Goal: Navigation & Orientation: Find specific page/section

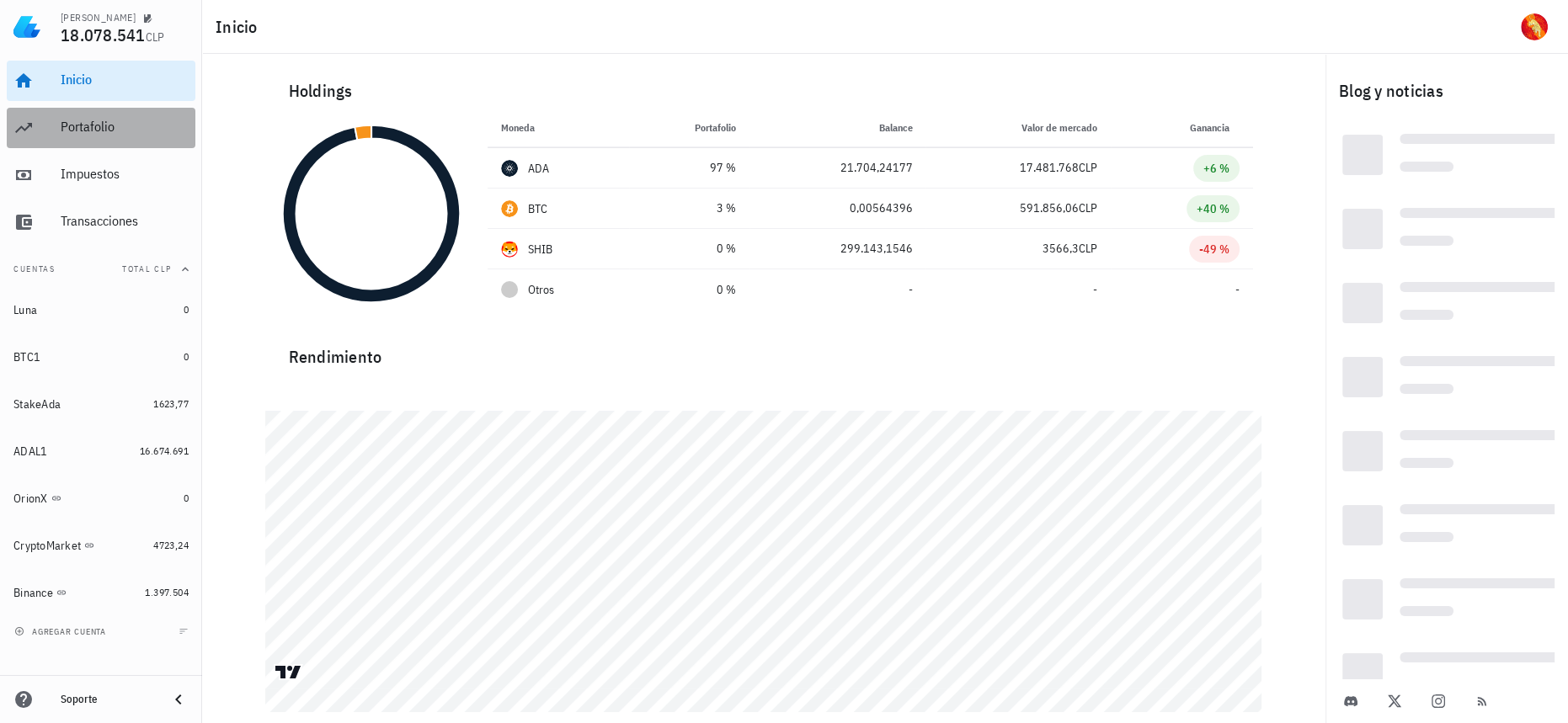
click at [87, 122] on div "Portafolio" at bounding box center [124, 126] width 128 height 16
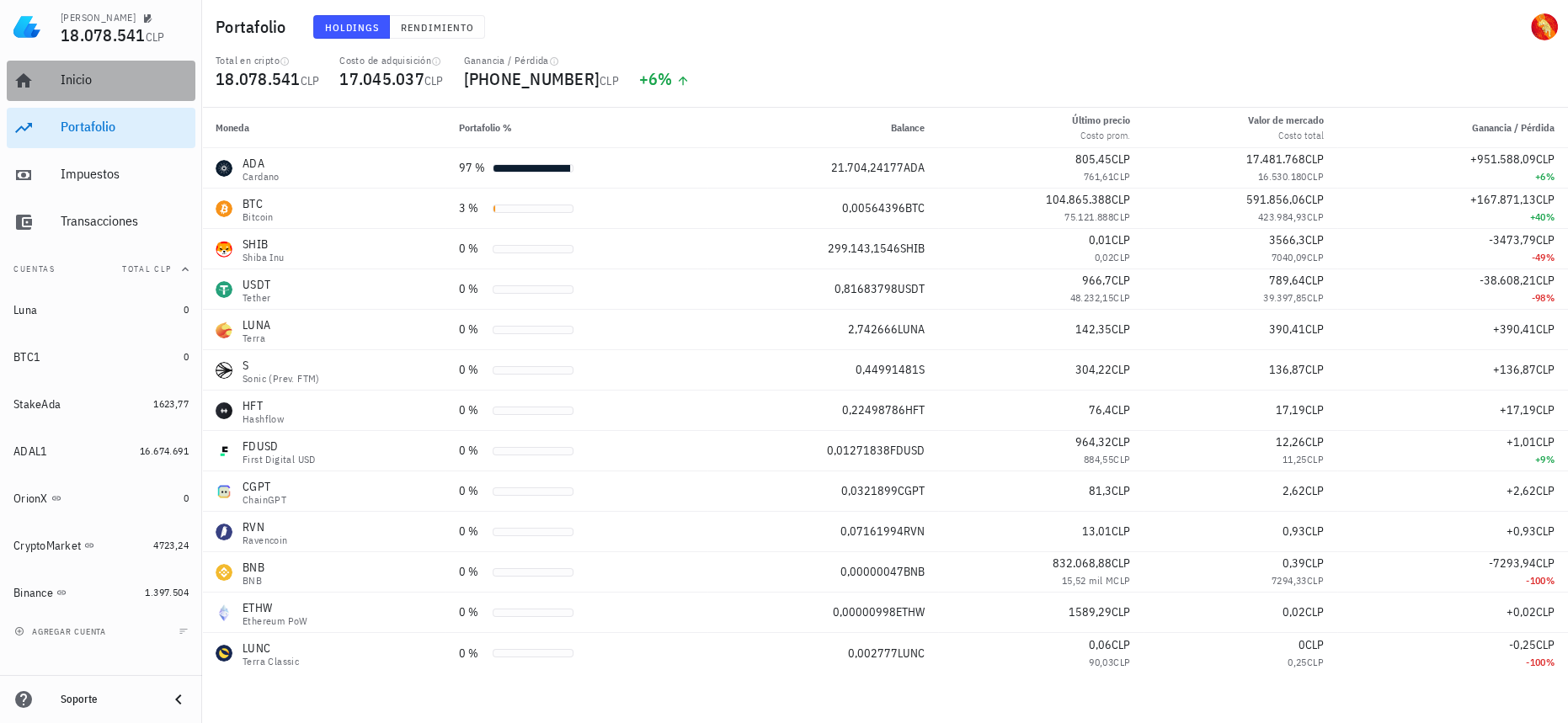
click at [104, 94] on div "Inicio" at bounding box center [124, 80] width 128 height 38
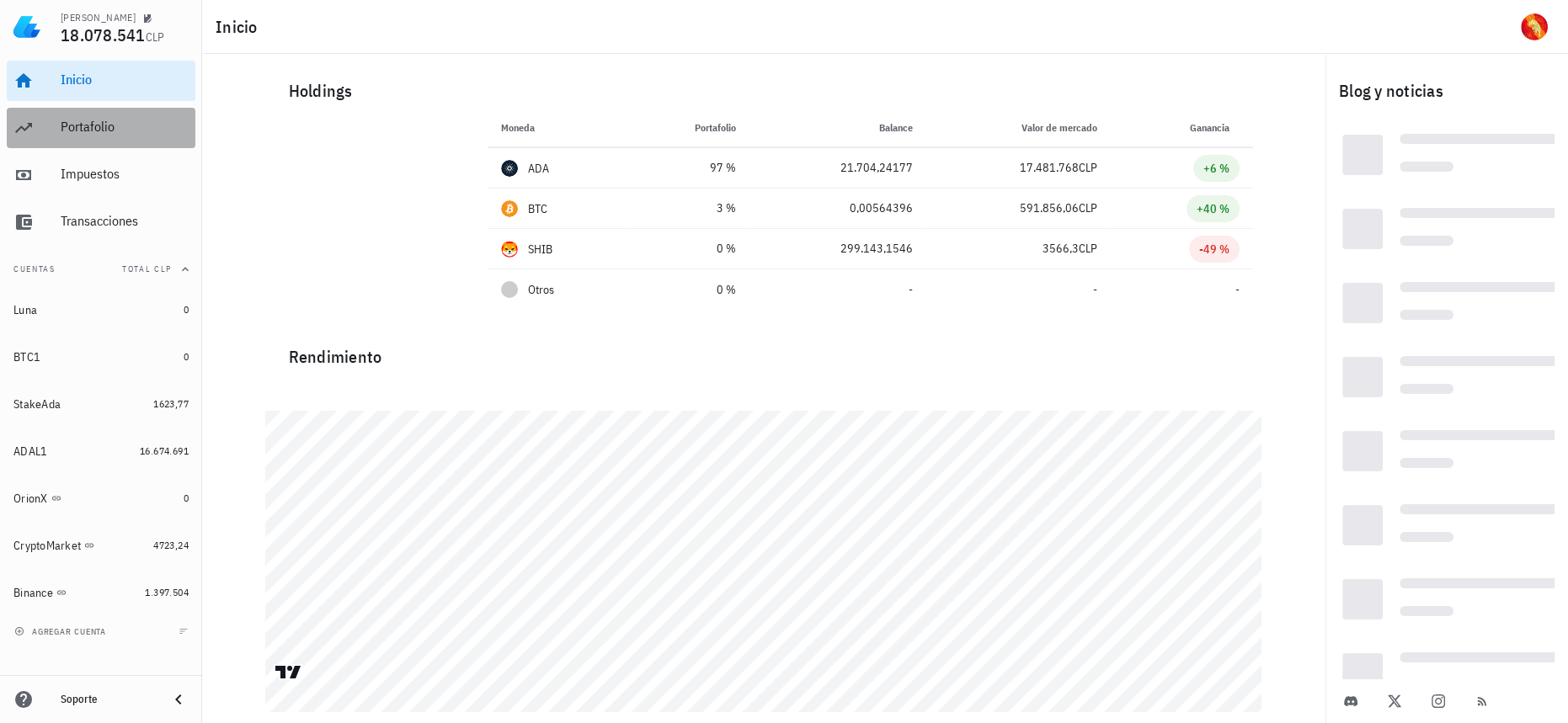
click at [100, 129] on div "Portafolio" at bounding box center [124, 126] width 128 height 16
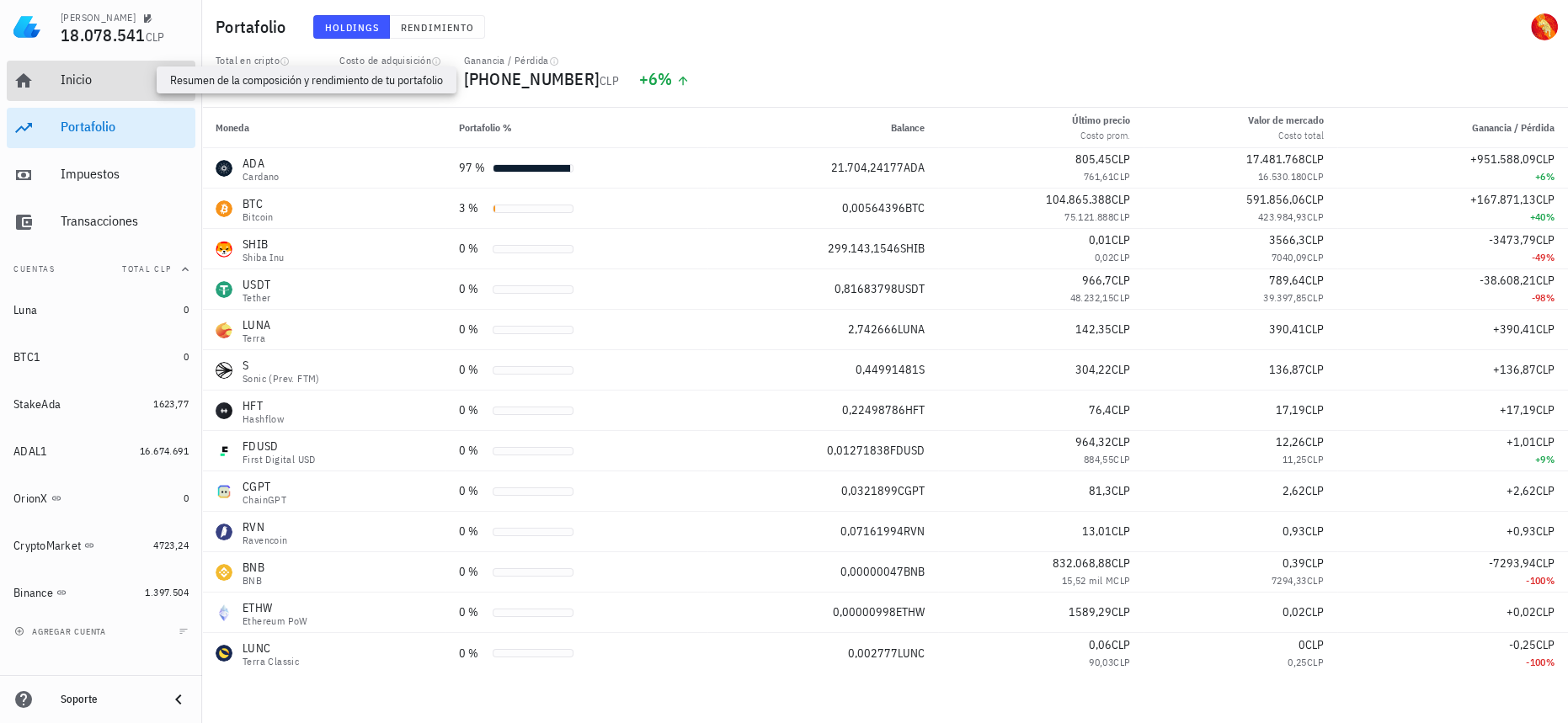
click at [150, 86] on div "Inicio" at bounding box center [124, 79] width 128 height 16
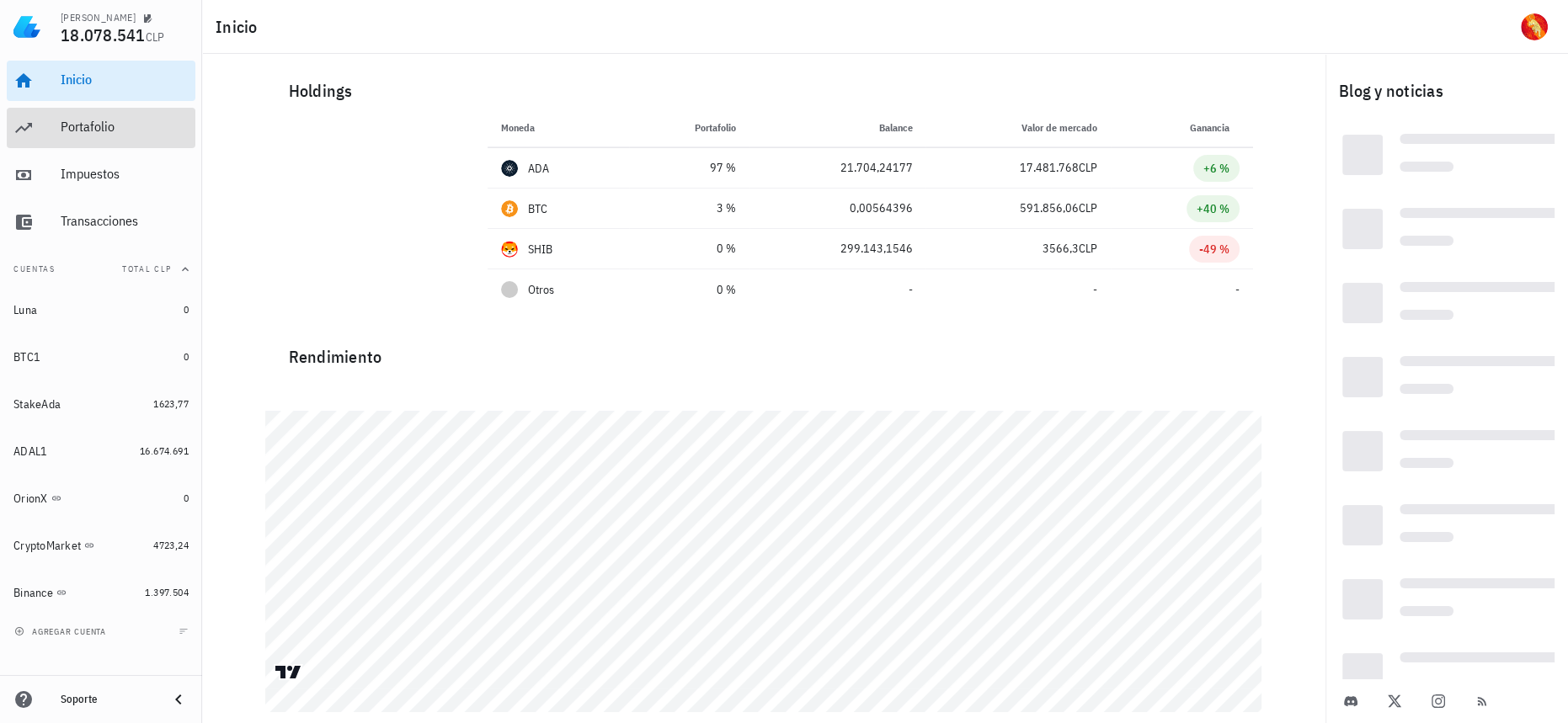
click at [149, 126] on div "Portafolio" at bounding box center [124, 126] width 128 height 16
